Goal: Manage account settings

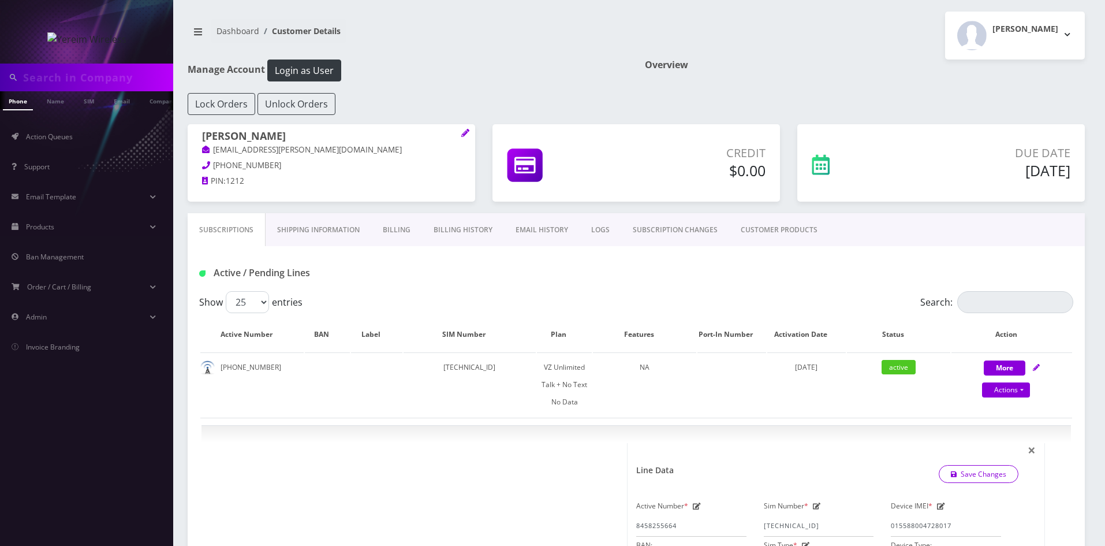
select select "408"
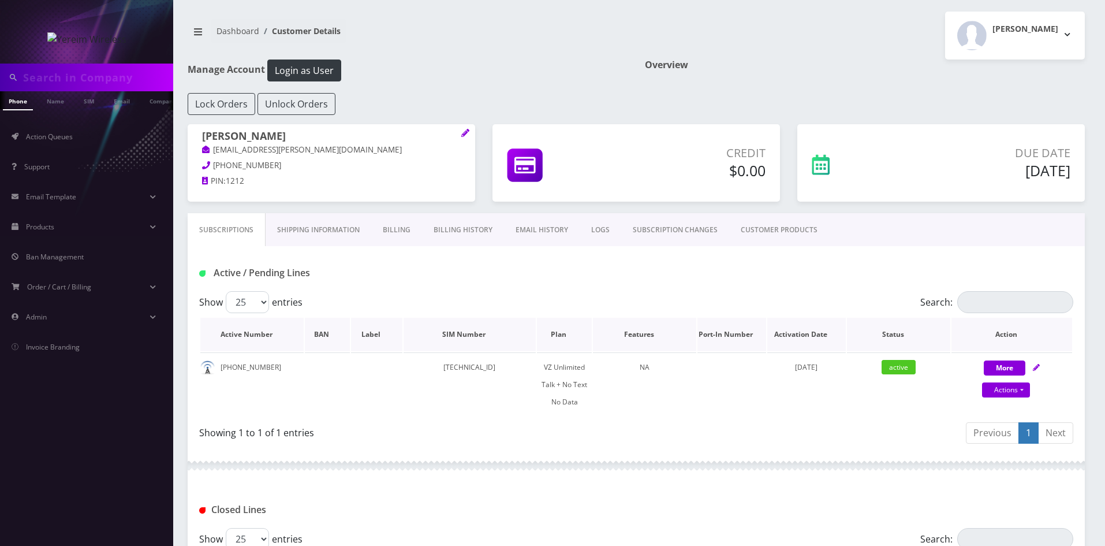
scroll to position [31, 0]
